Goal: Information Seeking & Learning: Find specific fact

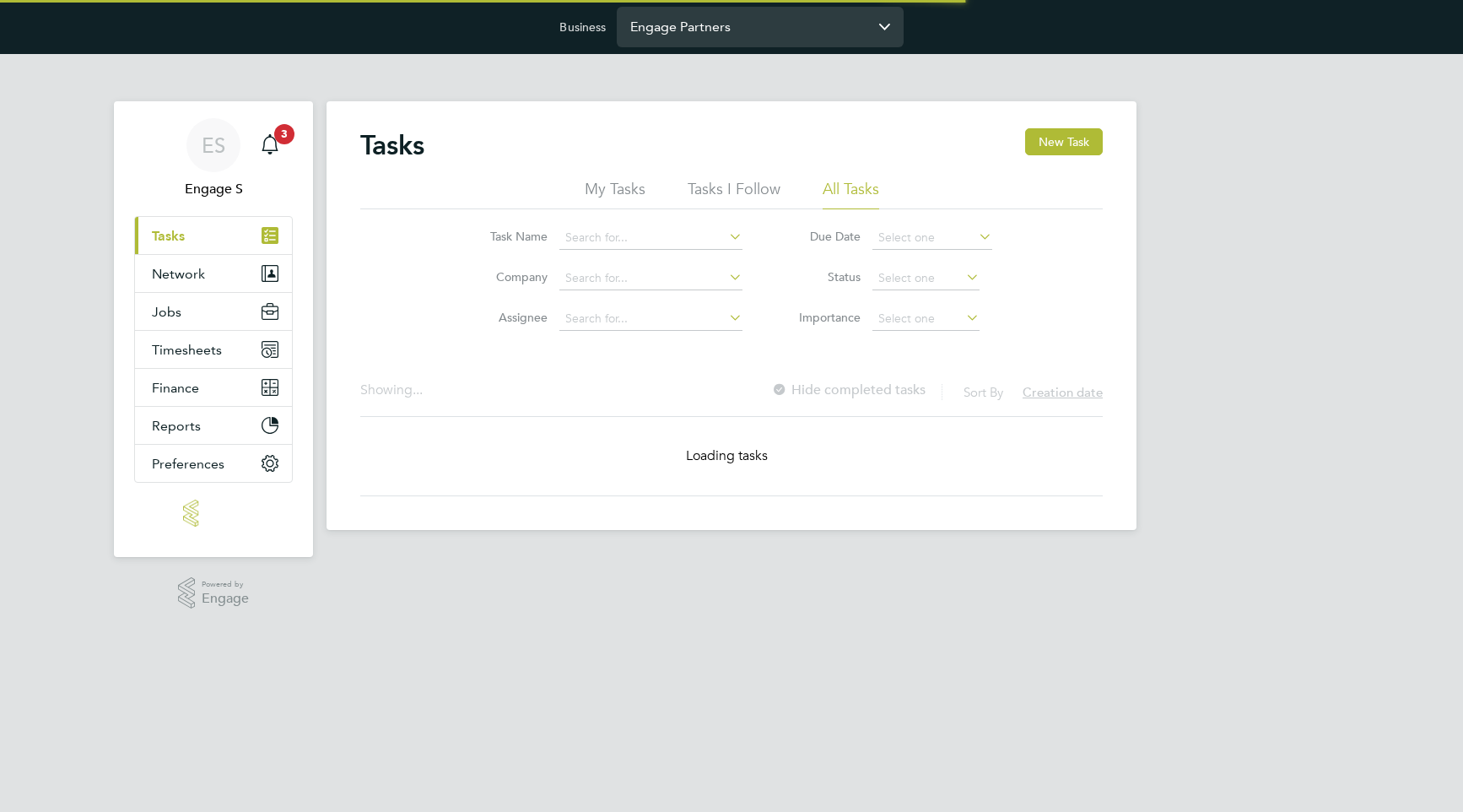
click at [771, 26] on input "Engage Partners" at bounding box center [760, 27] width 287 height 39
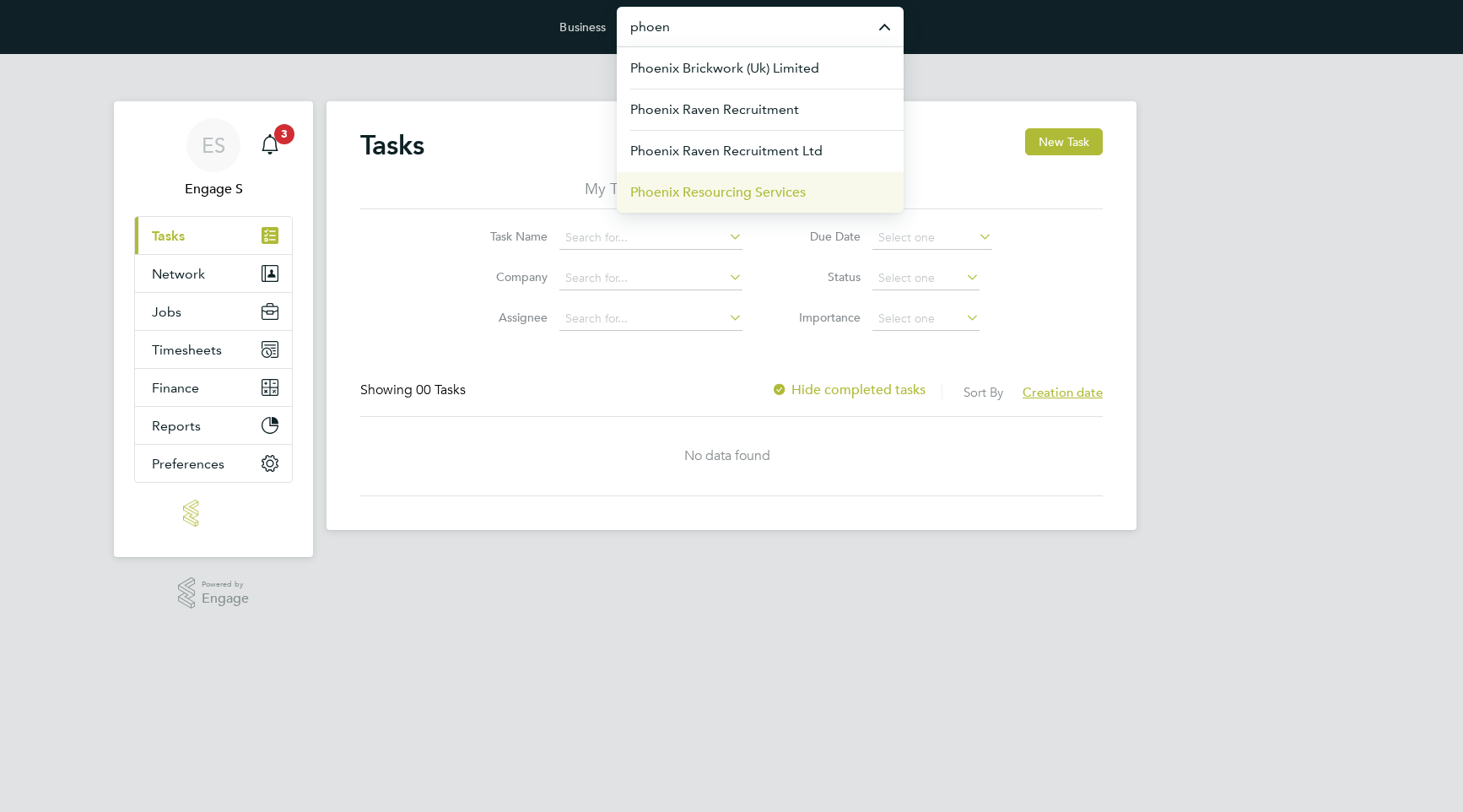
click at [742, 191] on span "Phoenix Resourcing Services" at bounding box center [718, 193] width 176 height 21
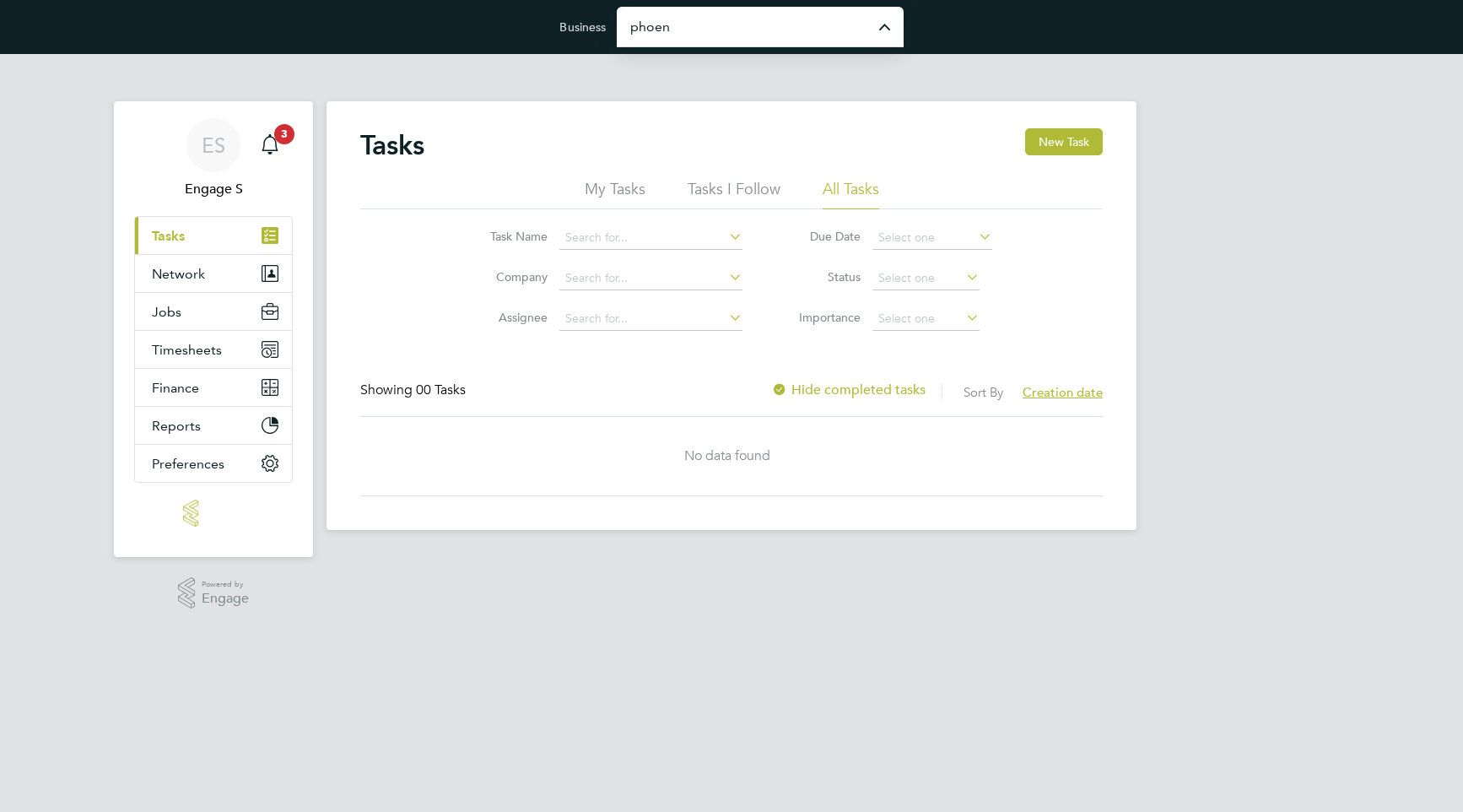
type input "Phoenix Resourcing Services"
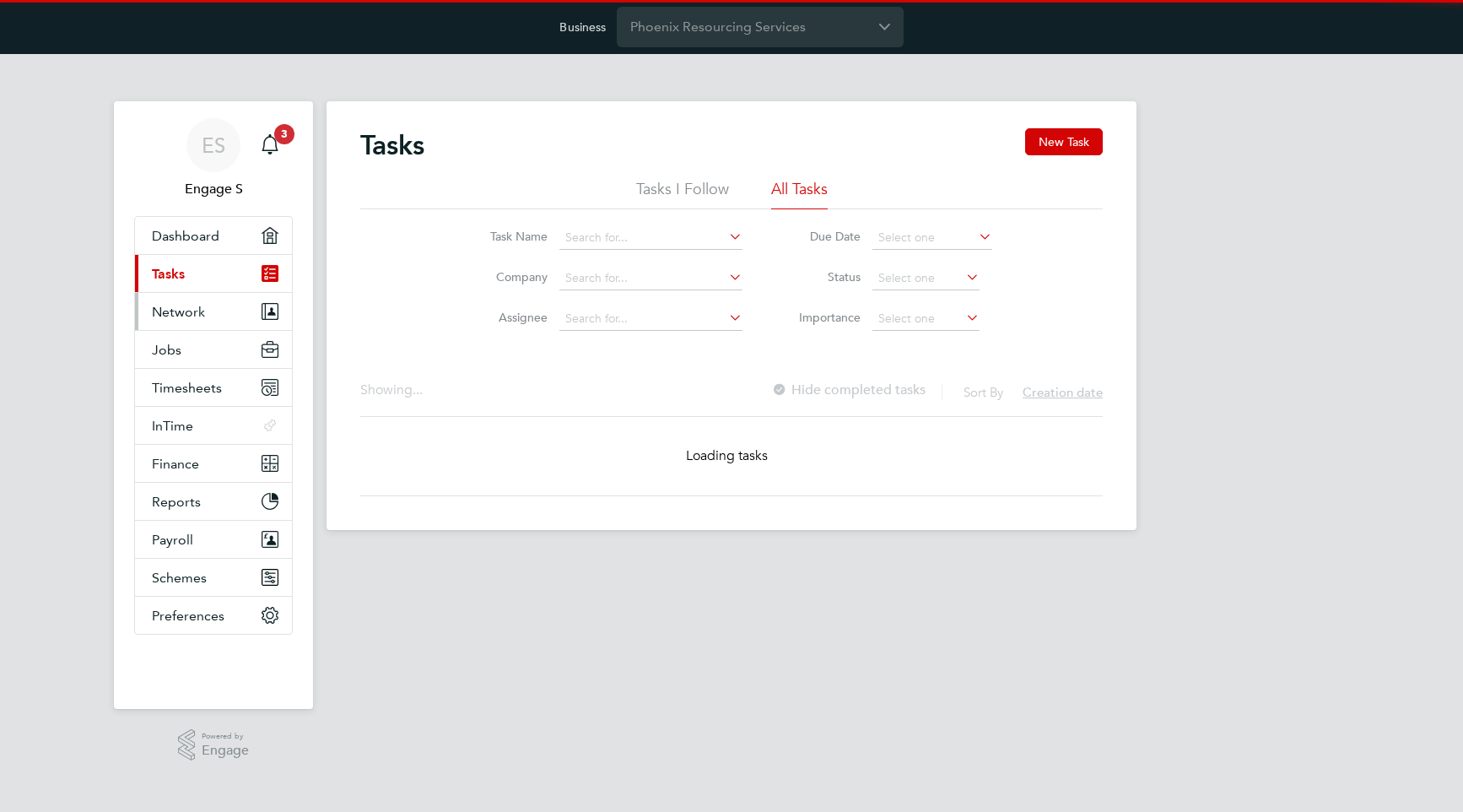
click at [173, 308] on span "Network" at bounding box center [178, 312] width 53 height 16
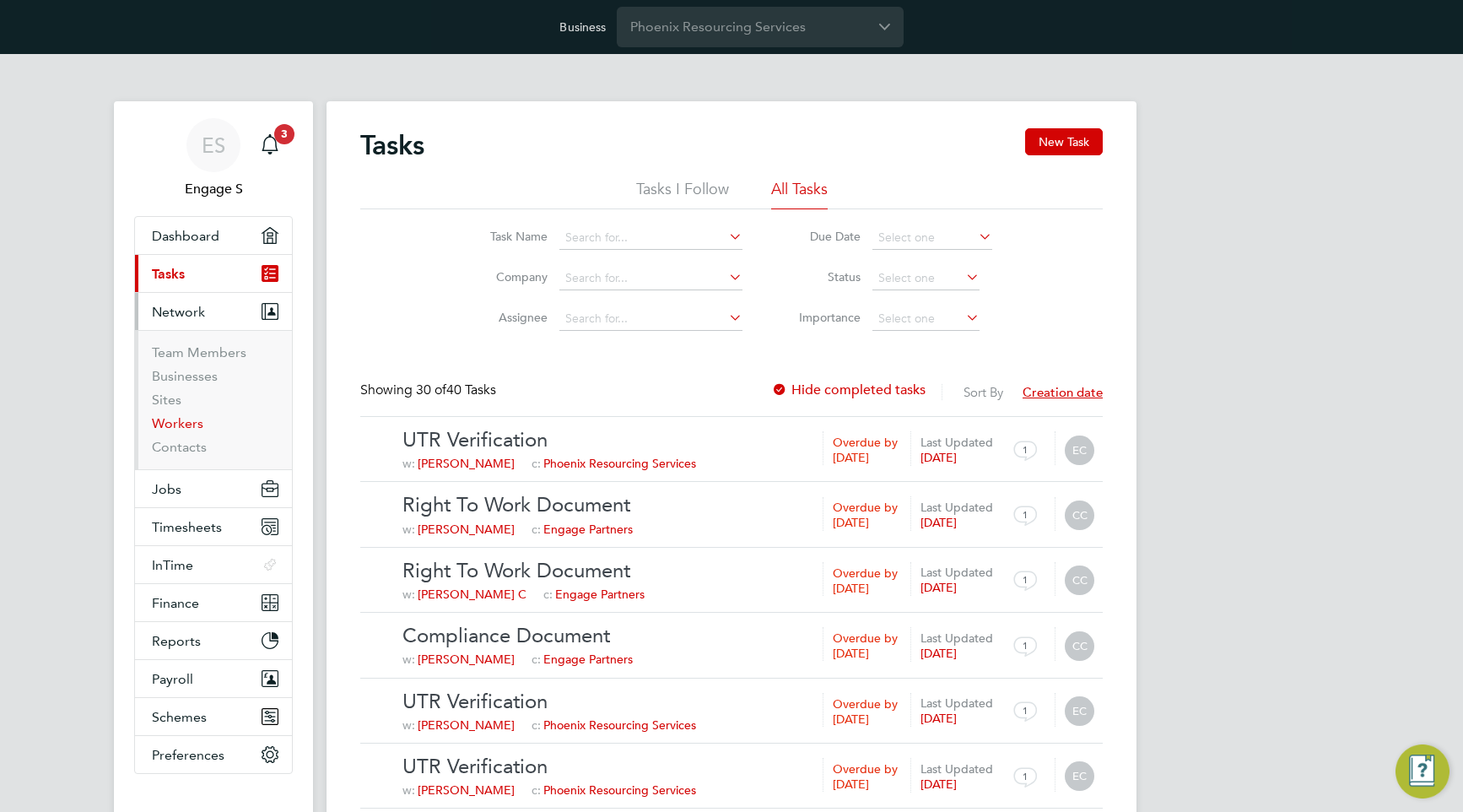
click at [180, 420] on link "Workers" at bounding box center [177, 423] width 51 height 16
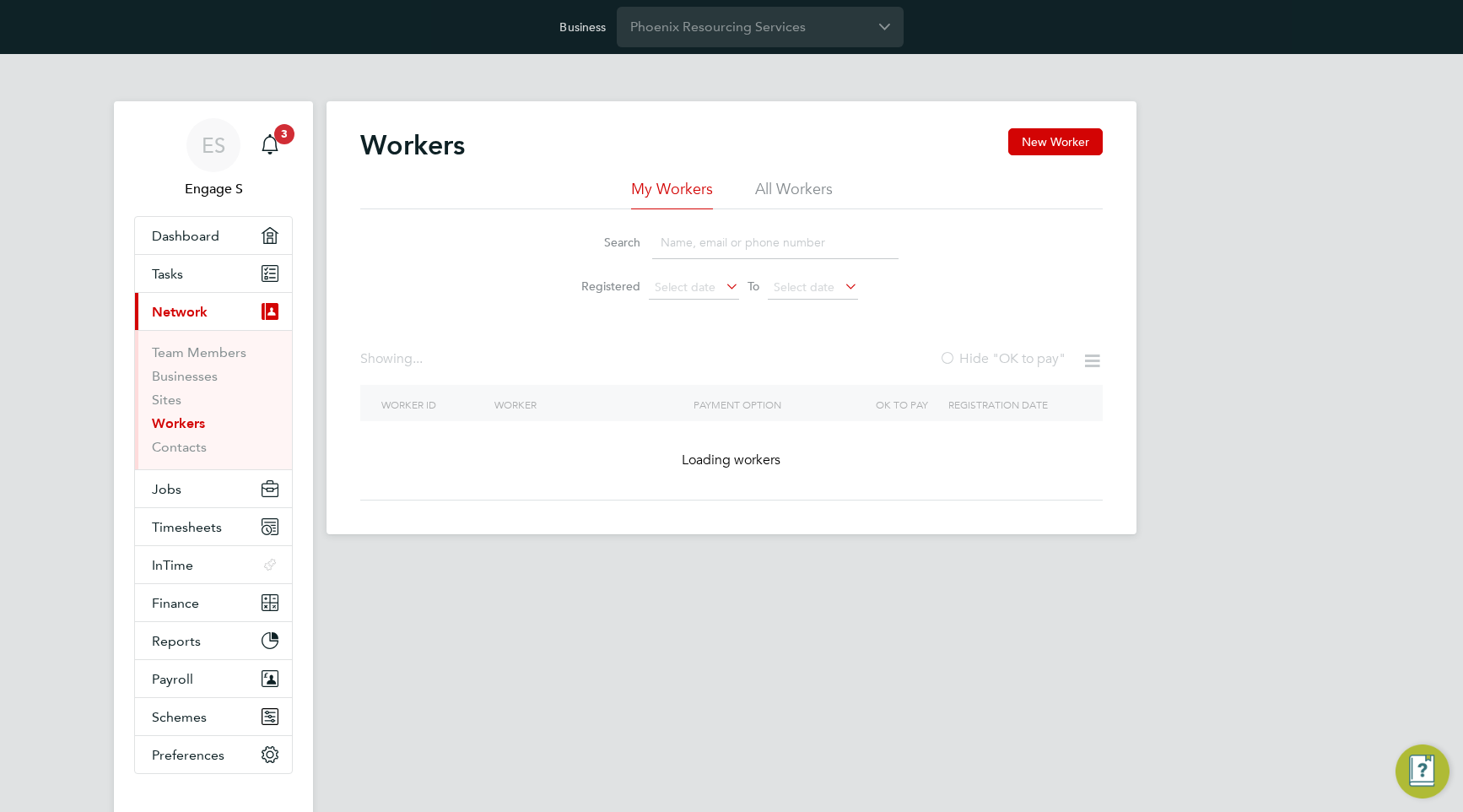
click at [781, 199] on li "All Workers" at bounding box center [794, 194] width 78 height 30
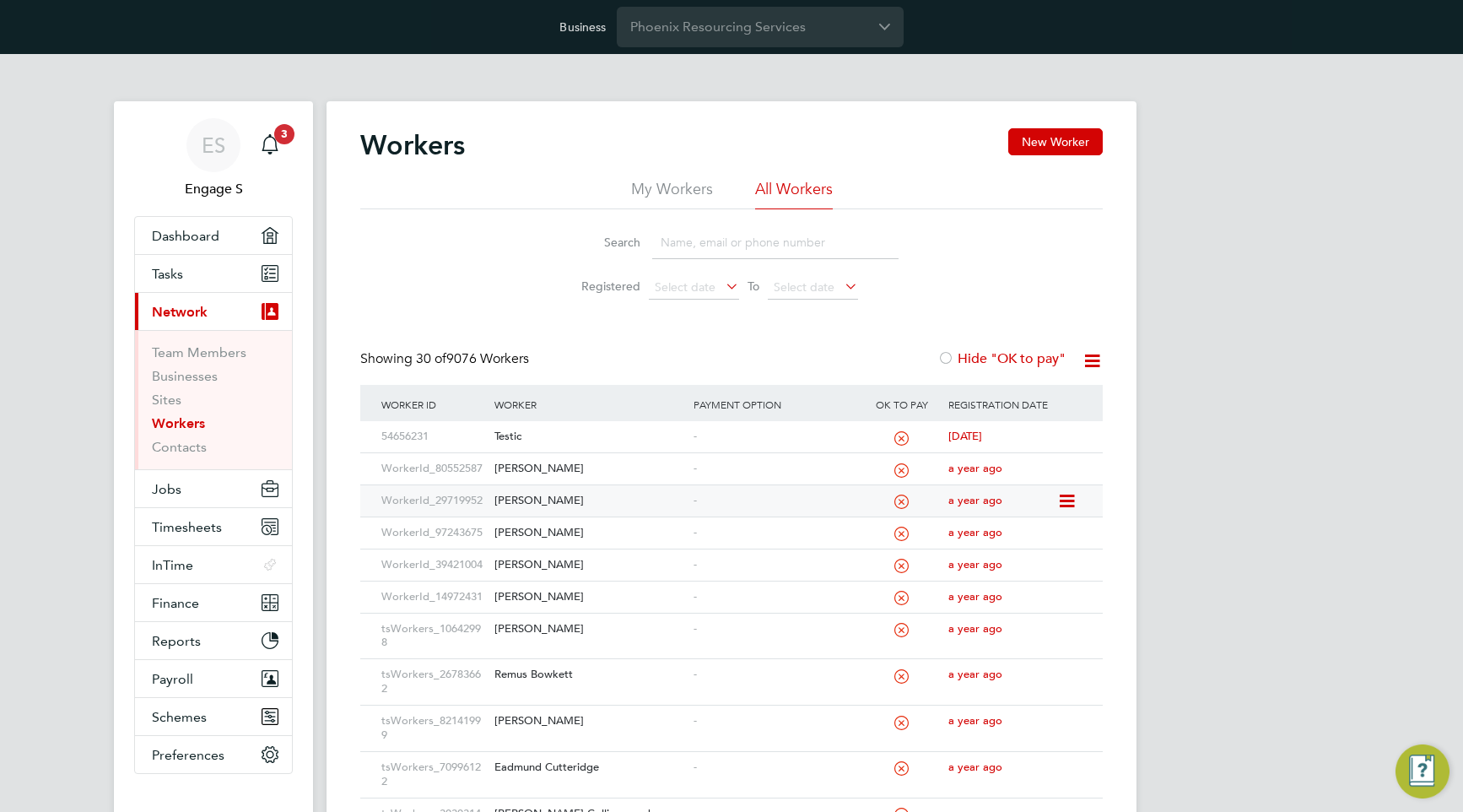
click at [534, 498] on div "[PERSON_NAME]" at bounding box center [589, 500] width 199 height 31
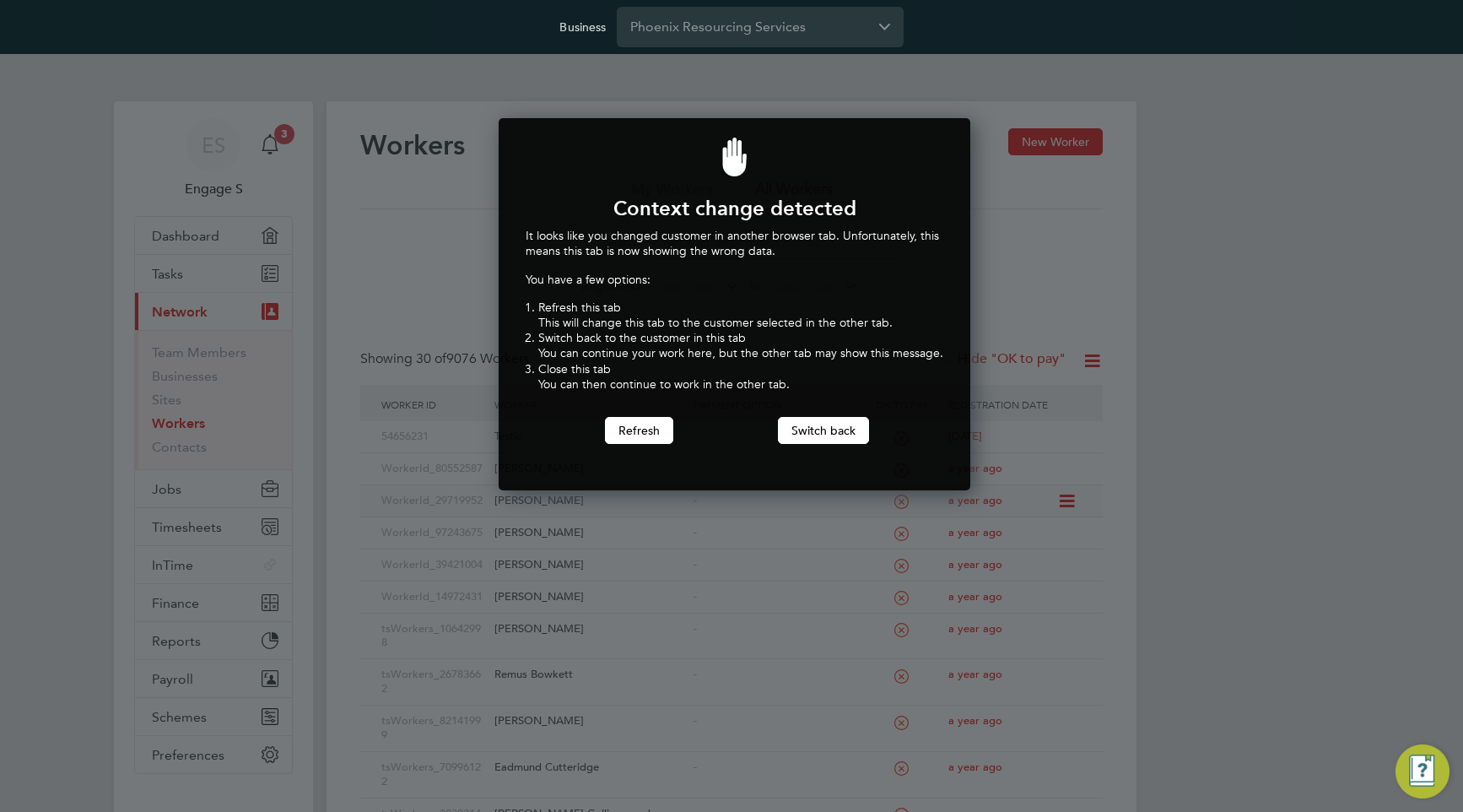
scroll to position [373, 466]
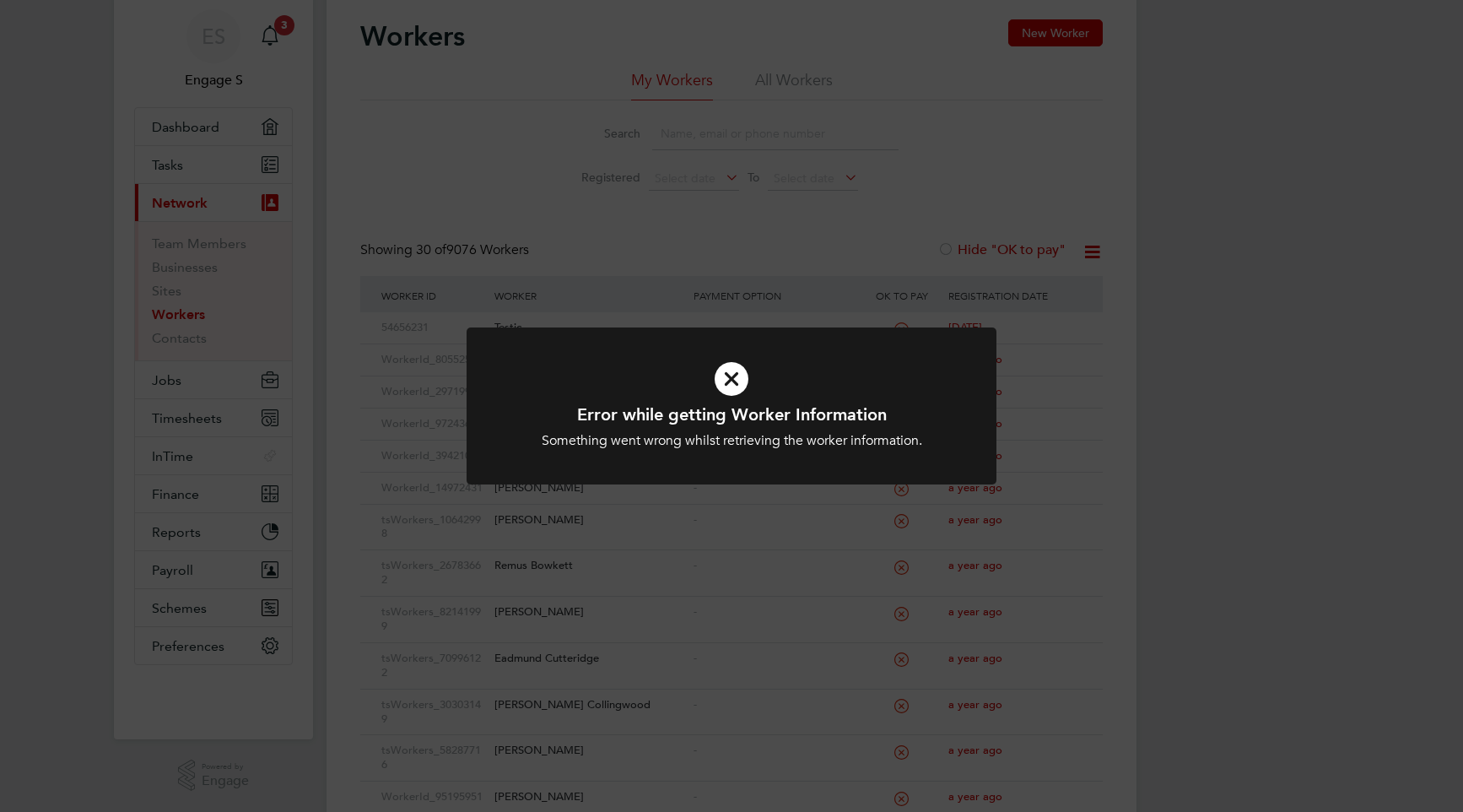
scroll to position [109, 0]
click at [741, 588] on div "Error while getting Worker Information Something went wrong whilst retrieving t…" at bounding box center [732, 406] width 1463 height 812
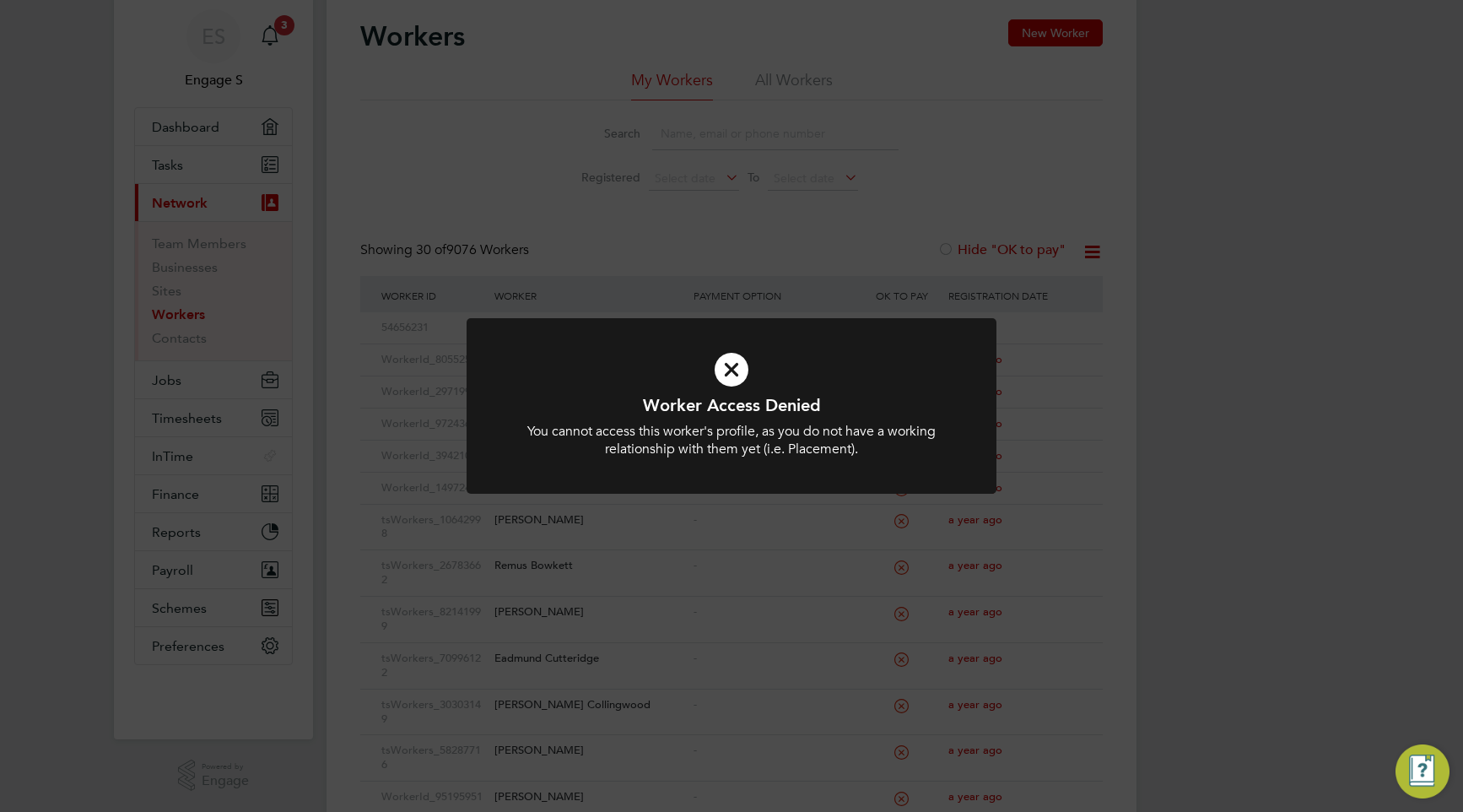
click at [740, 585] on div "Worker Access Denied You cannot access this worker's profile, as you do not hav…" at bounding box center [732, 406] width 1463 height 812
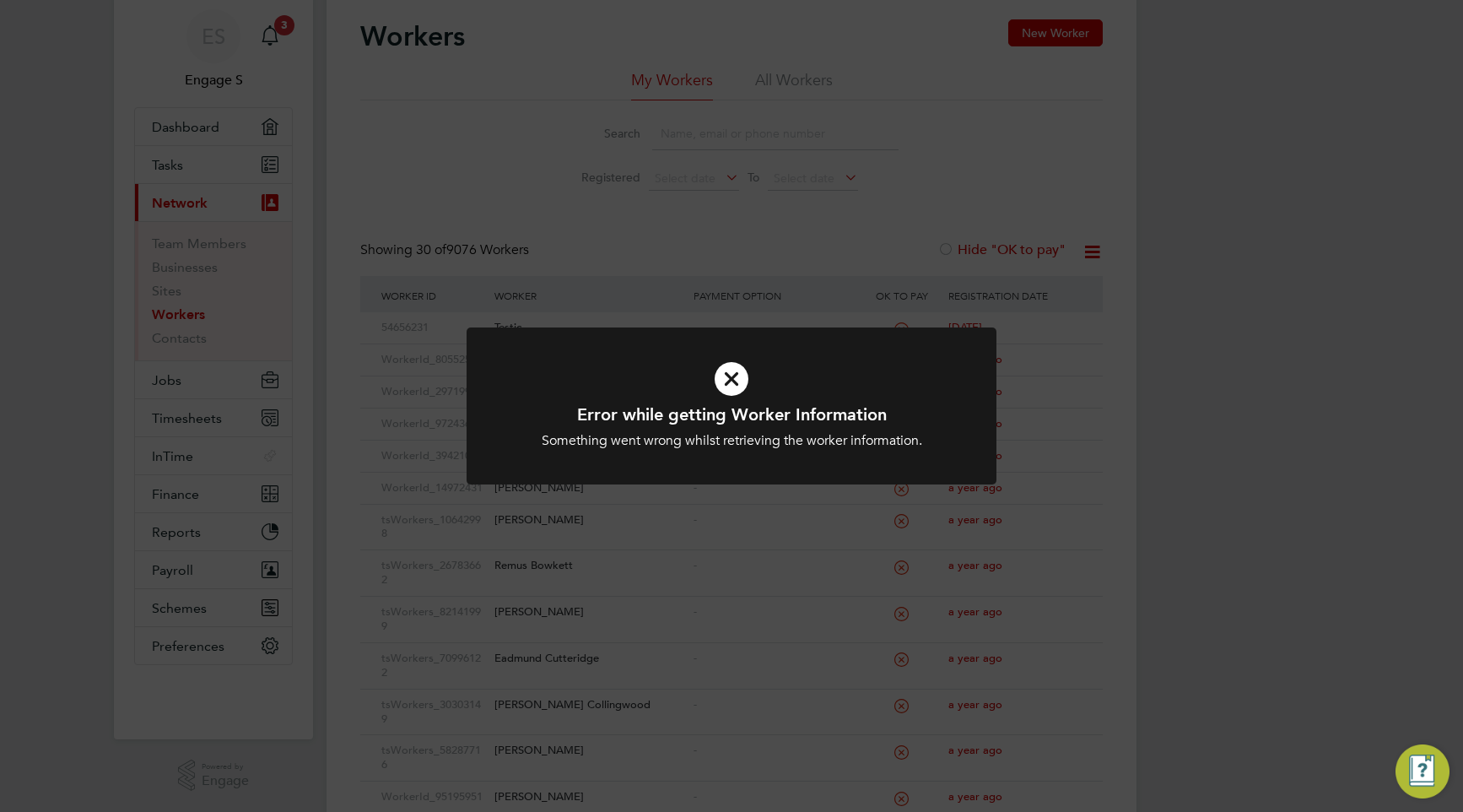
click at [740, 585] on div "Error while getting Worker Information Something went wrong whilst retrieving t…" at bounding box center [732, 406] width 1463 height 812
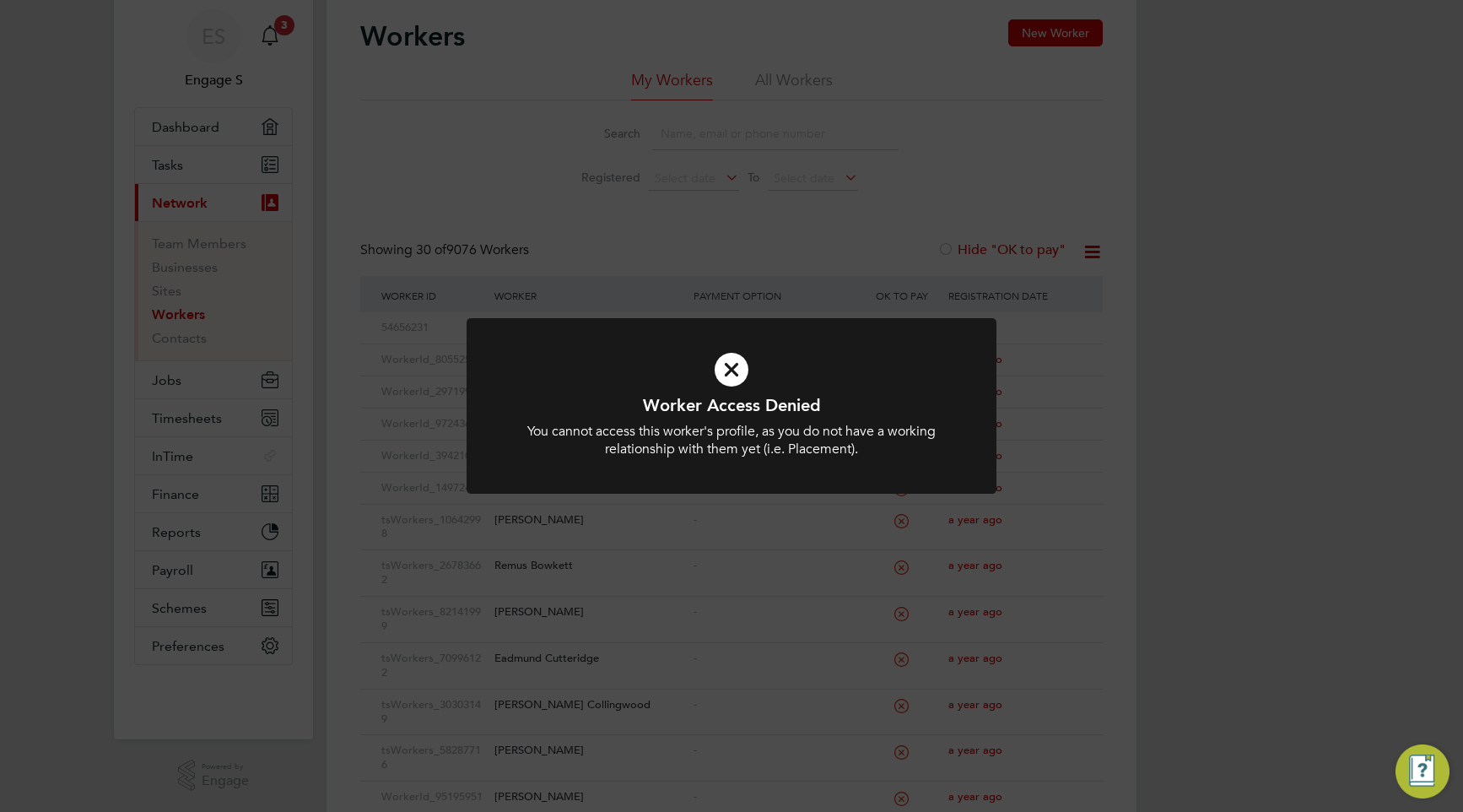
click at [740, 585] on div "Worker Access Denied You cannot access this worker's profile, as you do not hav…" at bounding box center [732, 406] width 1463 height 812
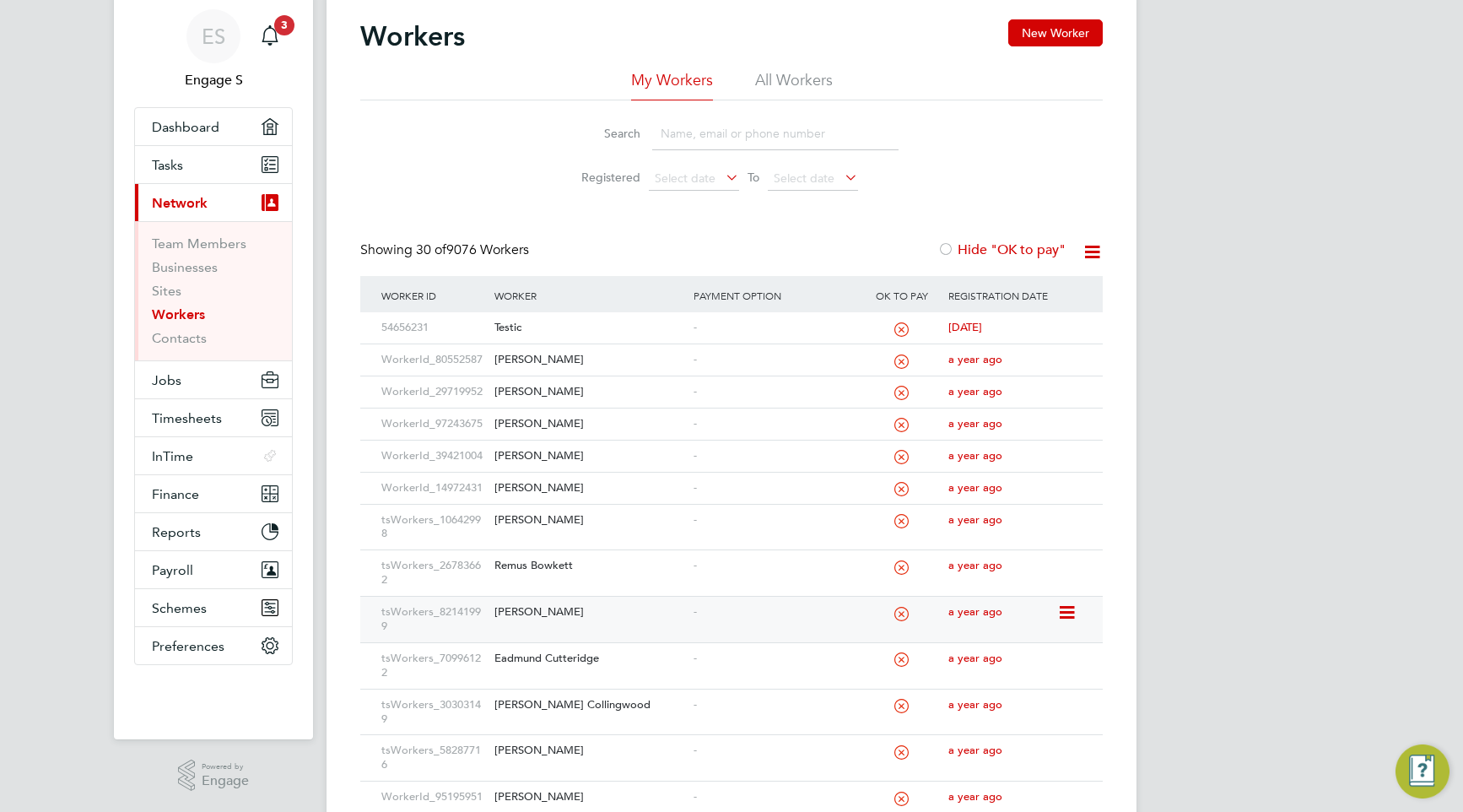
click at [583, 597] on div "[PERSON_NAME]" at bounding box center [589, 612] width 199 height 31
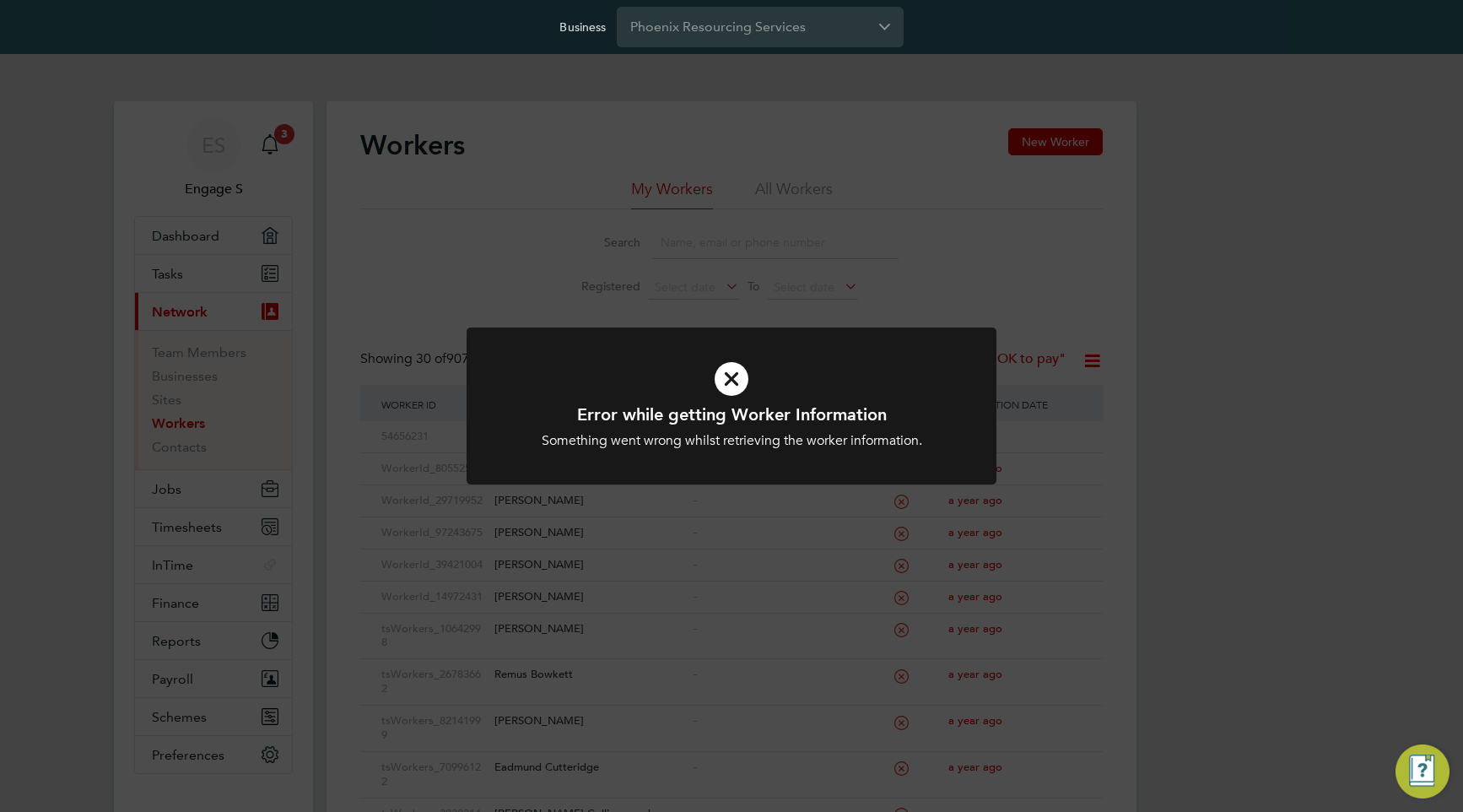
click at [590, 165] on div "Error while getting Worker Information Something went wrong whilst retrieving t…" at bounding box center [732, 406] width 1463 height 812
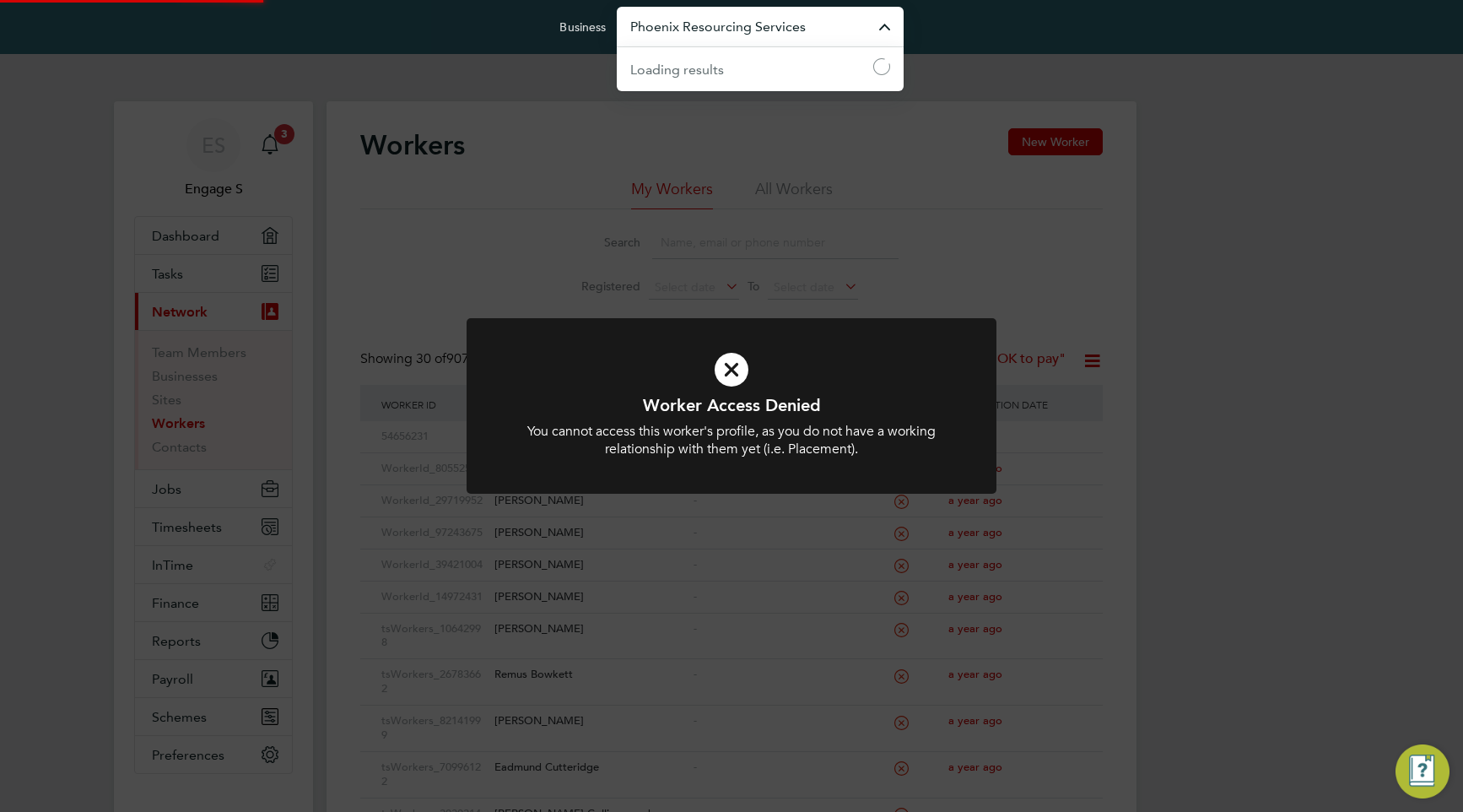
click at [745, 33] on input "Phoenix Resourcing Services" at bounding box center [760, 27] width 287 height 39
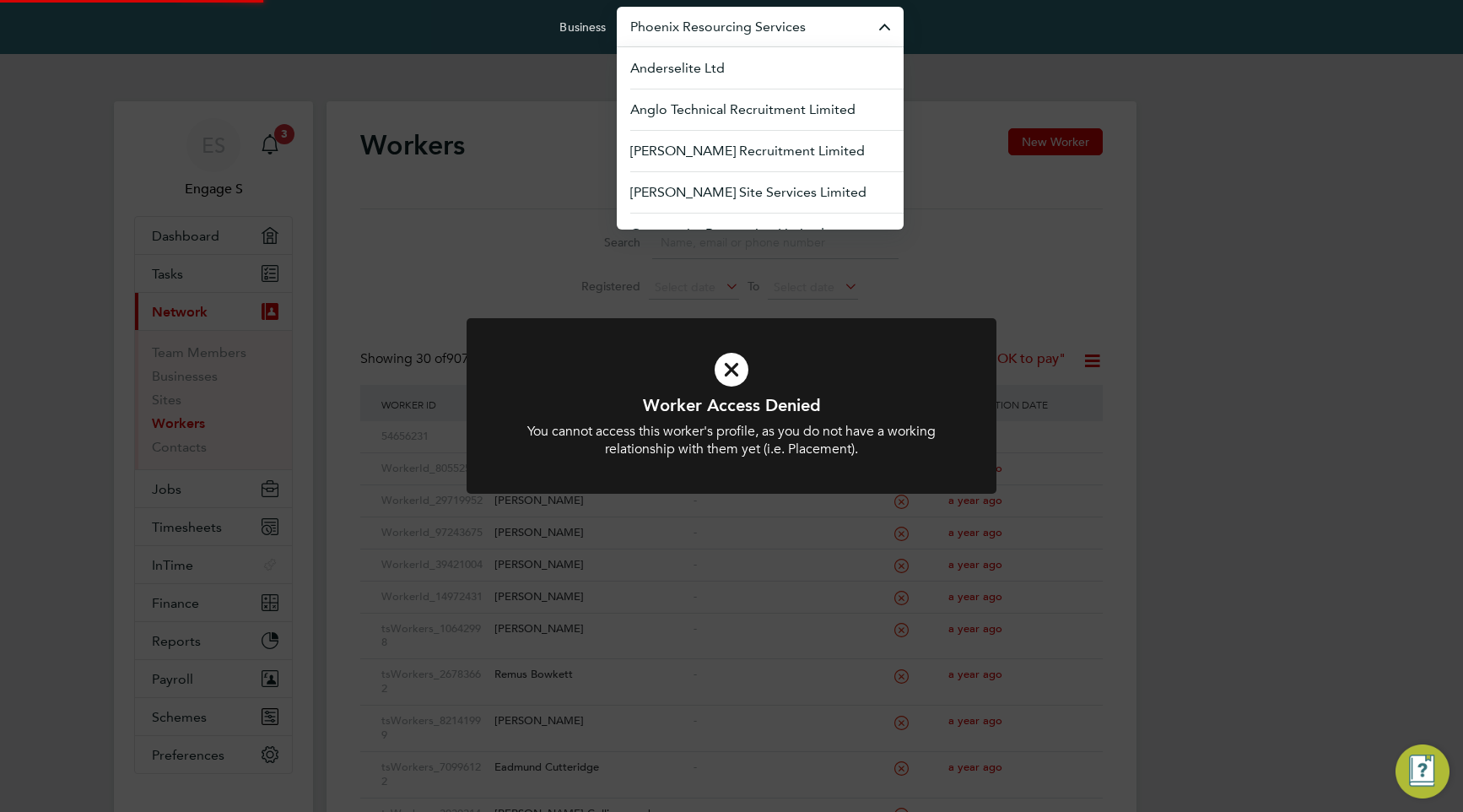
click at [745, 33] on input "Phoenix Resourcing Services" at bounding box center [760, 27] width 287 height 39
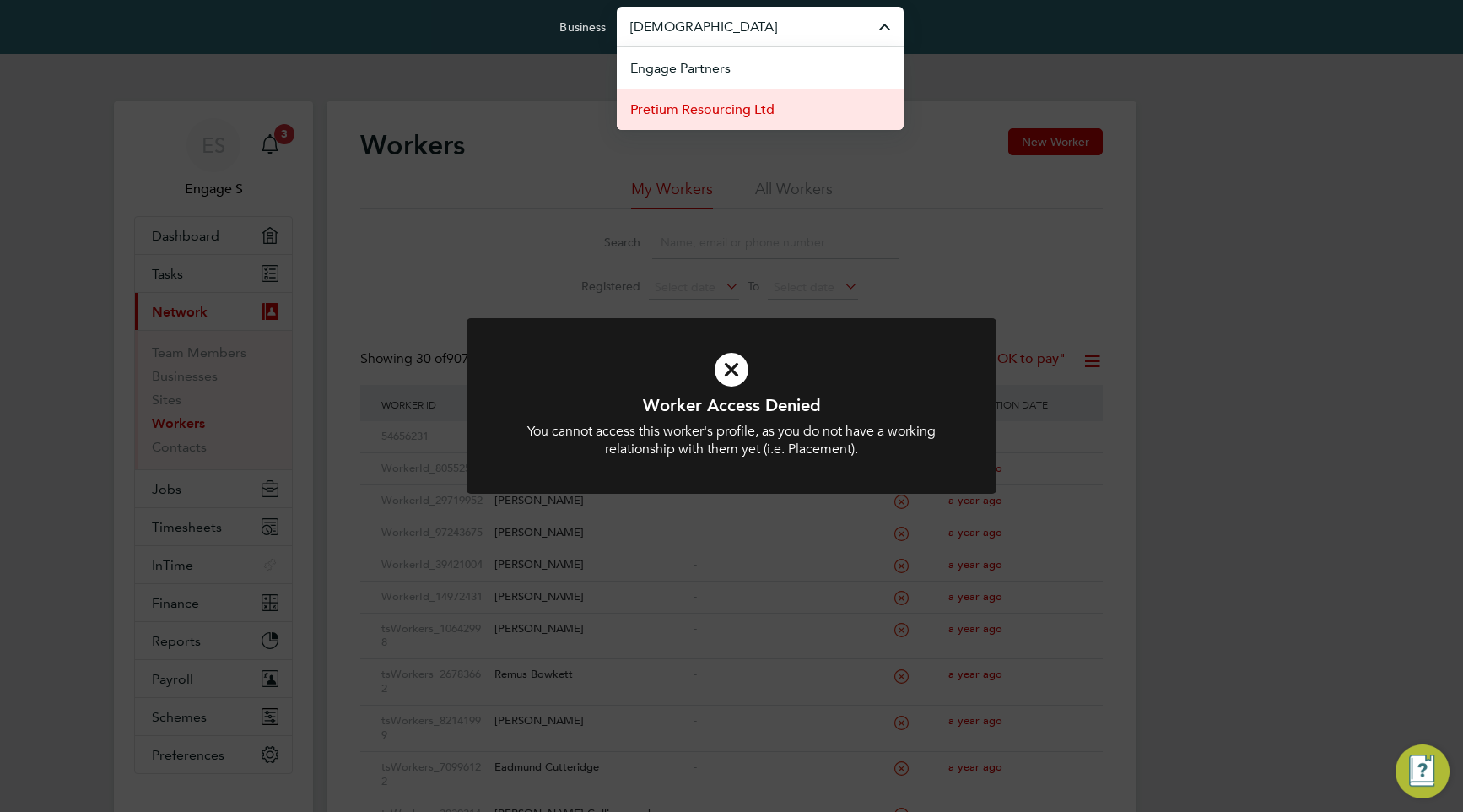
click at [725, 108] on span "Pretium Resourcing Ltd" at bounding box center [702, 110] width 144 height 21
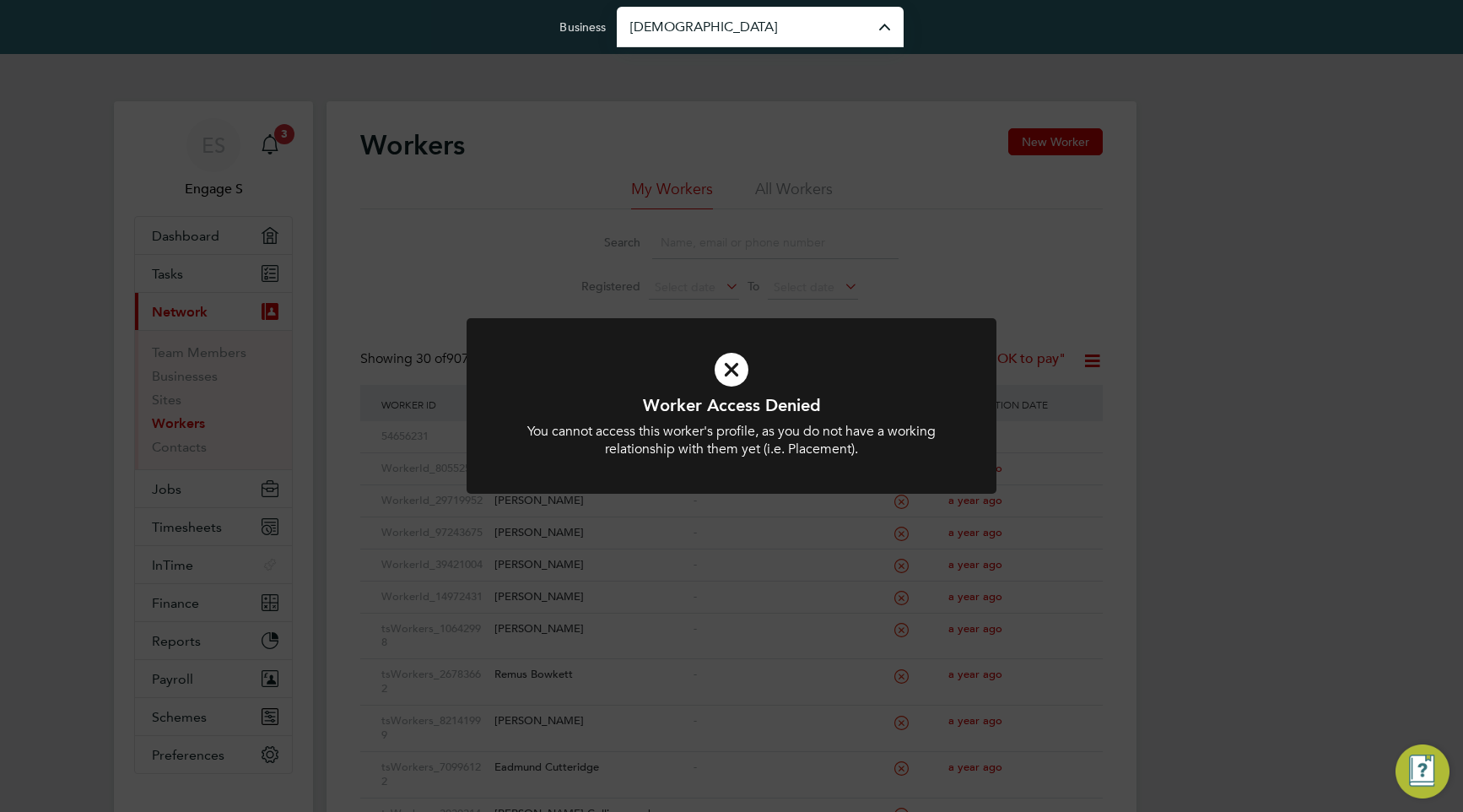
type input "Pretium Resourcing Ltd"
